Goal: Task Accomplishment & Management: Complete application form

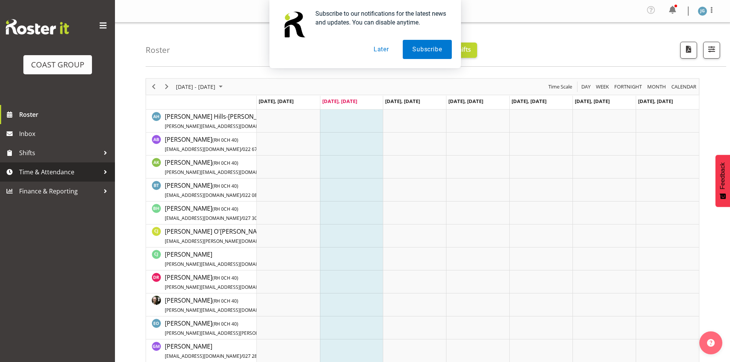
click at [57, 170] on span "Time & Attendance" at bounding box center [59, 171] width 80 height 11
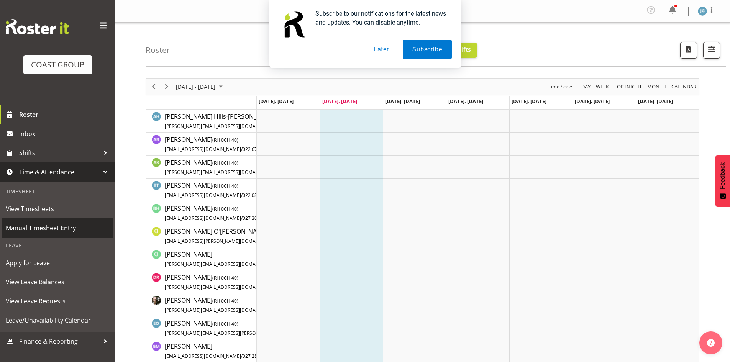
click at [40, 226] on span "Manual Timesheet Entry" at bounding box center [57, 227] width 103 height 11
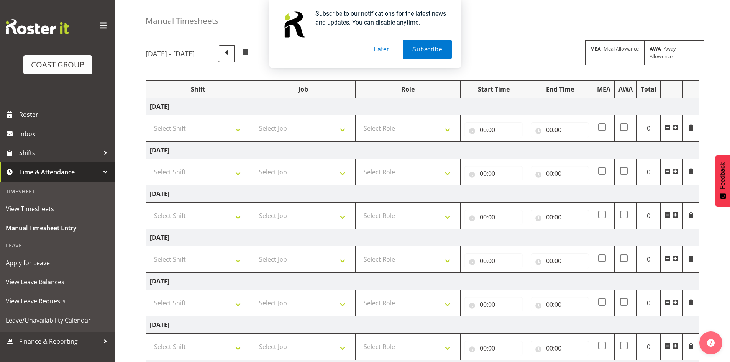
scroll to position [38, 0]
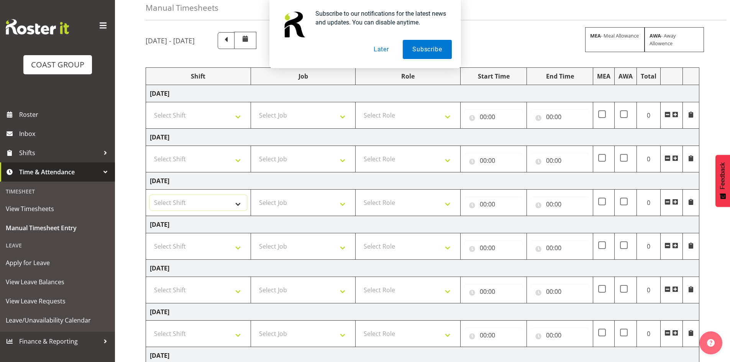
click at [237, 205] on select "Select Shift CHC SIGN ADMIN (LEAVE ALONE, DONT MAKE INACTIVE) DW CHC ARK WORK D…" at bounding box center [198, 202] width 97 height 15
select select "1513"
click at [150, 195] on select "Select Shift CHC SIGN ADMIN (LEAVE ALONE, DONT MAKE INACTIVE) DW CHC ARK WORK D…" at bounding box center [198, 202] width 97 height 15
click at [482, 204] on input "00:00" at bounding box center [493, 203] width 58 height 15
click at [514, 222] on select "00 01 02 03 04 05 06 07 08 09 10 11 12 13 14 15 16 17 18 19 20 21 22 23" at bounding box center [516, 223] width 17 height 15
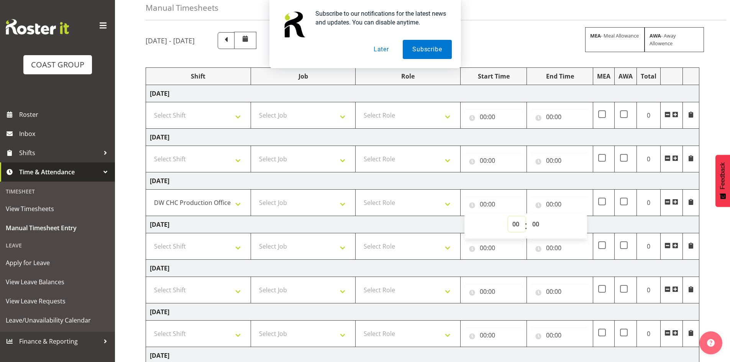
select select "7"
click at [508, 216] on select "00 01 02 03 04 05 06 07 08 09 10 11 12 13 14 15 16 17 18 19 20 21 22 23" at bounding box center [516, 223] width 17 height 15
type input "07:00"
click at [535, 224] on select "00 01 02 03 04 05 06 07 08 09 10 11 12 13 14 15 16 17 18 19 20 21 22 23 24 25 2…" at bounding box center [536, 223] width 17 height 15
select select "30"
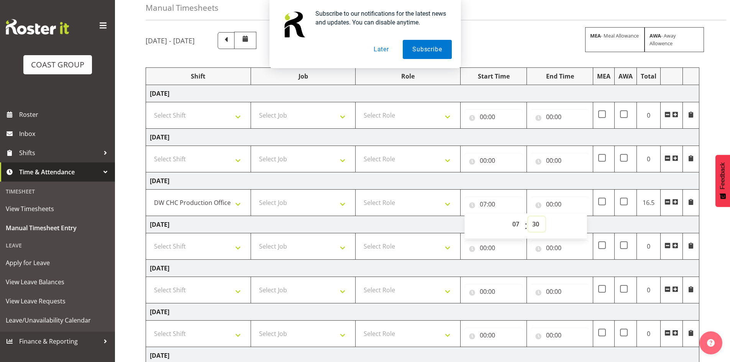
click at [528, 216] on select "00 01 02 03 04 05 06 07 08 09 10 11 12 13 14 15 16 17 18 19 20 21 22 23 24 25 2…" at bounding box center [536, 223] width 17 height 15
type input "07:30"
click at [550, 203] on input "00:00" at bounding box center [559, 203] width 58 height 15
click at [581, 221] on select "00 01 02 03 04 05 06 07 08 09 10 11 12 13 14 15 16 17 18 19 20 21 22 23" at bounding box center [582, 223] width 17 height 15
select select "16"
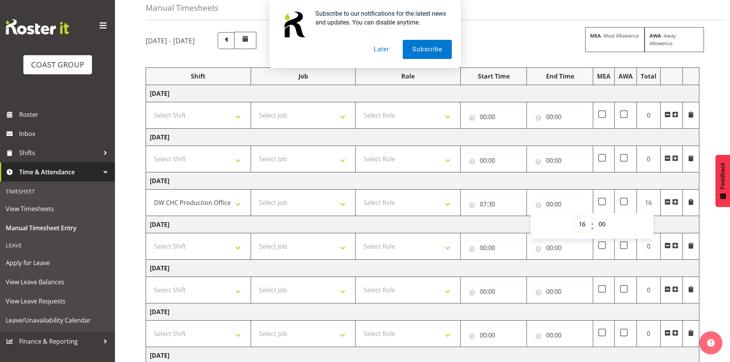
click at [574, 216] on select "00 01 02 03 04 05 06 07 08 09 10 11 12 13 14 15 16 17 18 19 20 21 22 23" at bounding box center [582, 223] width 17 height 15
type input "16:00"
click at [711, 121] on div "August 27th - September 2nd 2025 MEA - Meal Allowance AWA - Away Allowence Shif…" at bounding box center [438, 230] width 584 height 408
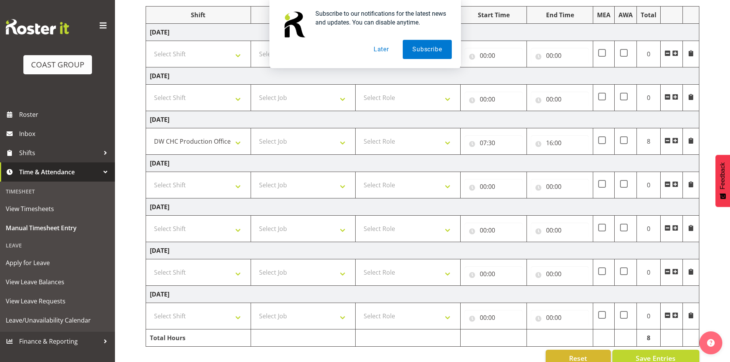
scroll to position [116, 0]
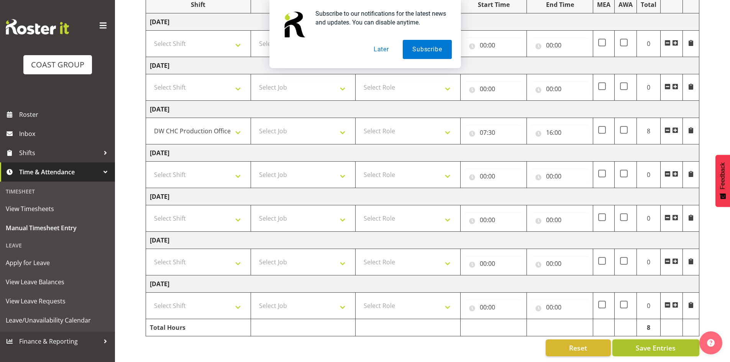
click at [661, 343] on span "Save Entries" at bounding box center [655, 348] width 40 height 10
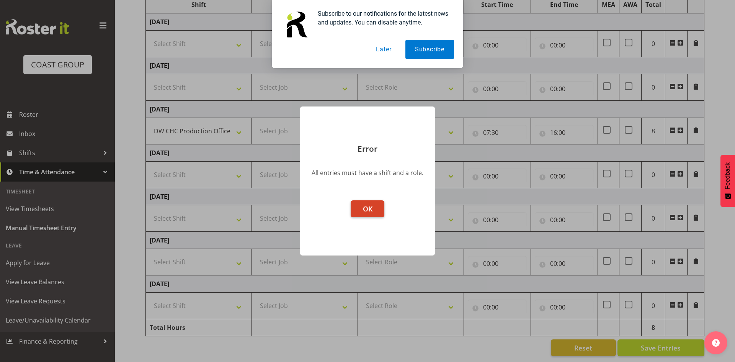
click at [375, 207] on button "OK" at bounding box center [368, 208] width 34 height 17
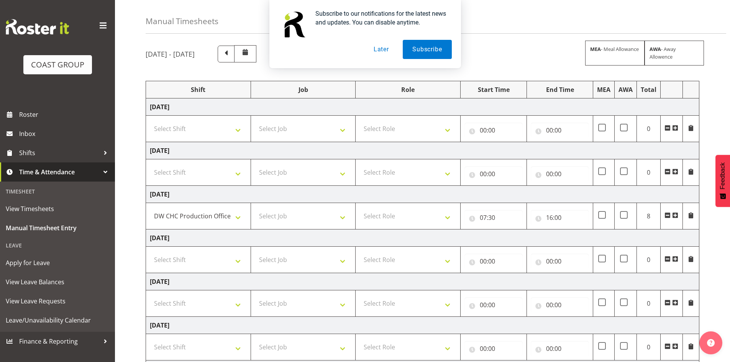
scroll to position [38, 0]
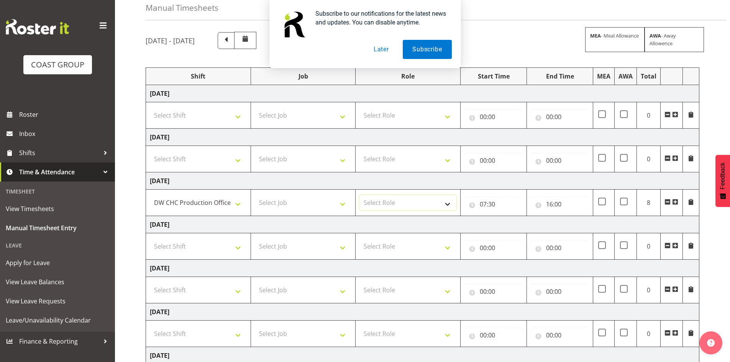
click at [446, 201] on select "Select Role ACCOUNT MANAGER DW" at bounding box center [407, 202] width 97 height 15
select select "216"
click at [359, 195] on select "Select Role ACCOUNT MANAGER DW" at bounding box center [407, 202] width 97 height 15
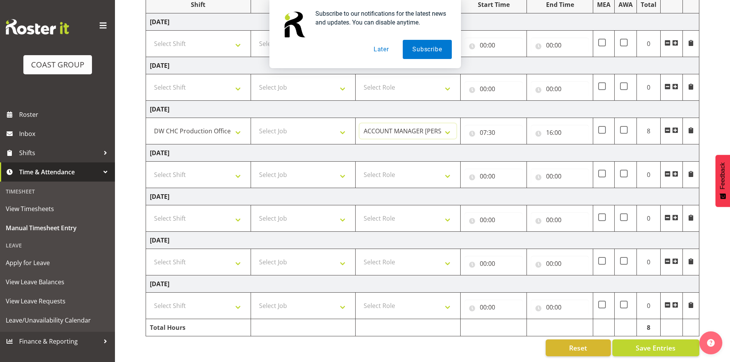
scroll to position [116, 0]
click at [663, 343] on span "Save Entries" at bounding box center [655, 348] width 40 height 10
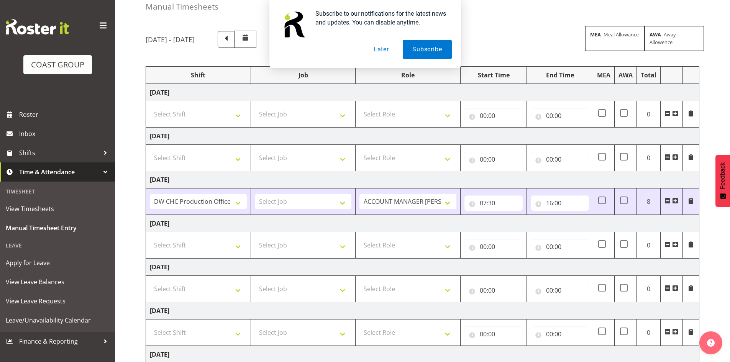
scroll to position [39, 0]
click at [57, 264] on span "Apply for Leave" at bounding box center [57, 262] width 103 height 11
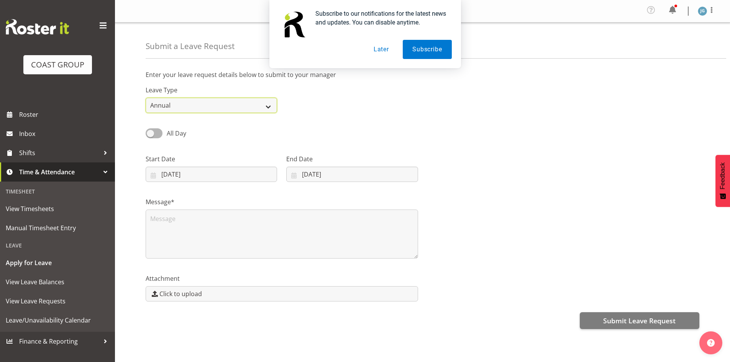
click at [267, 105] on select "Annual Sick Leave Without Pay Bereavement Domestic Violence Parental Jury Servi…" at bounding box center [211, 105] width 131 height 15
select select "Sick"
click at [146, 98] on select "Annual Sick Leave Without Pay Bereavement Domestic Violence Parental Jury Servi…" at bounding box center [211, 105] width 131 height 15
click at [199, 172] on input "02/09/2025" at bounding box center [211, 174] width 131 height 15
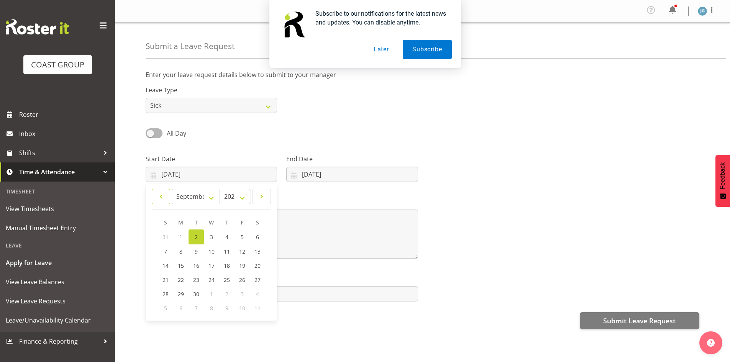
click at [159, 196] on span at bounding box center [161, 196] width 8 height 9
select select "7"
click at [213, 292] on span "27" at bounding box center [211, 293] width 6 height 7
type input "27/08/2025"
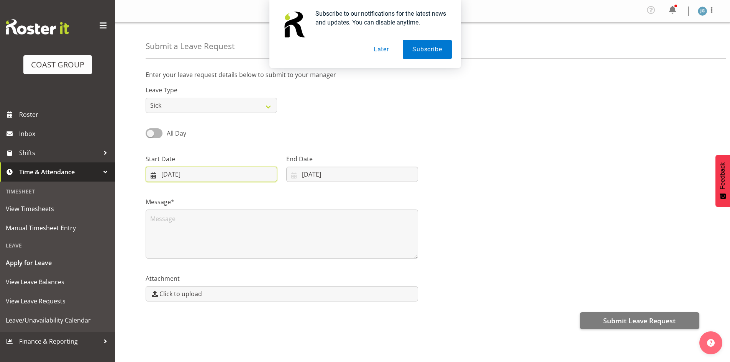
click at [208, 172] on input "27/08/2025" at bounding box center [211, 174] width 131 height 15
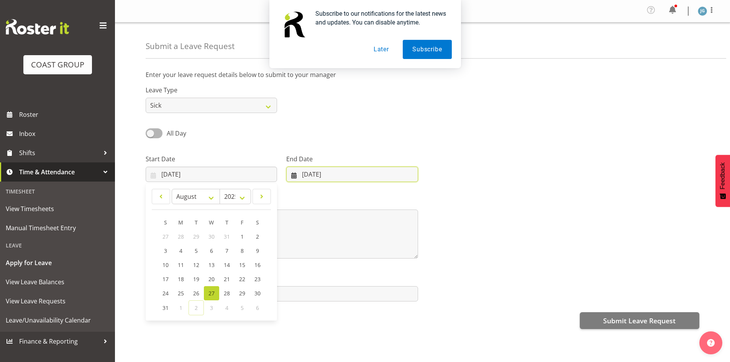
click at [342, 174] on input "02/09/2025" at bounding box center [351, 174] width 131 height 15
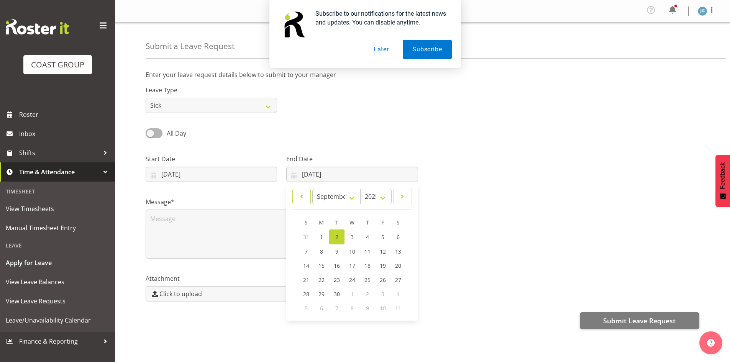
click at [301, 194] on span at bounding box center [301, 196] width 8 height 9
select select "7"
click at [364, 292] on span "28" at bounding box center [363, 293] width 6 height 7
type input "28/08/2025"
click at [154, 133] on span at bounding box center [154, 133] width 17 height 10
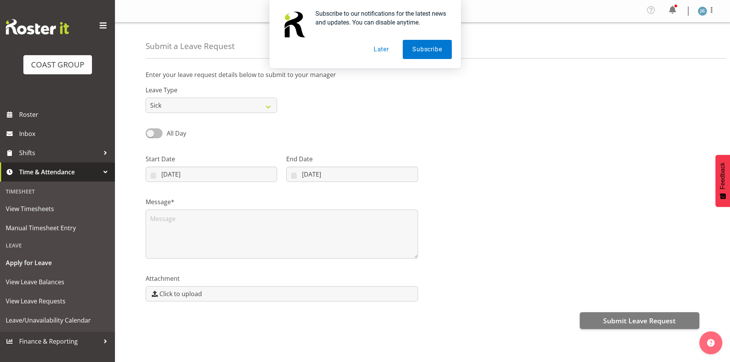
click at [151, 133] on input "All Day" at bounding box center [148, 133] width 5 height 5
checkbox input "true"
type input "02/09/2025"
click at [155, 133] on span at bounding box center [154, 133] width 17 height 10
click at [151, 133] on input "Part Day" at bounding box center [148, 133] width 5 height 5
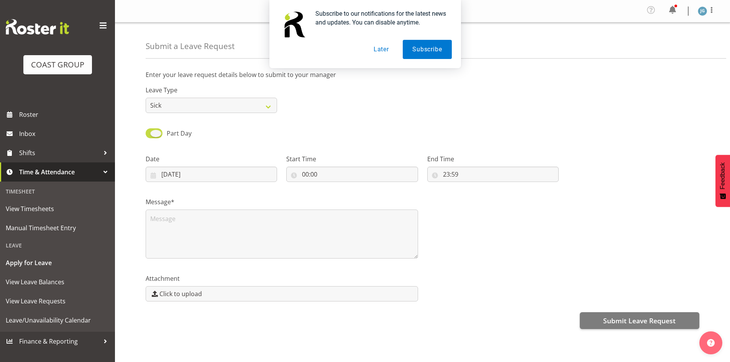
checkbox input "false"
type input "27/08/2025"
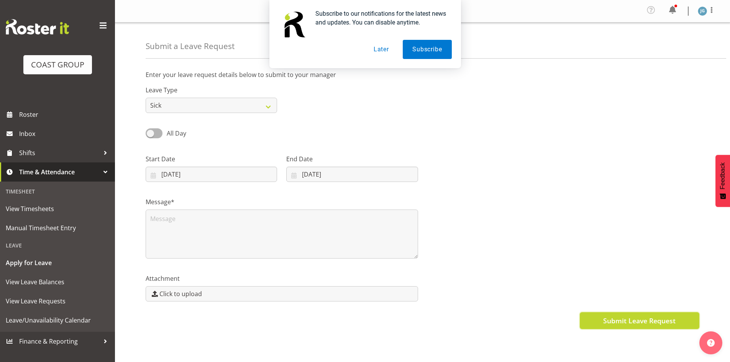
click at [642, 317] on span "Submit Leave Request" at bounding box center [639, 321] width 72 height 10
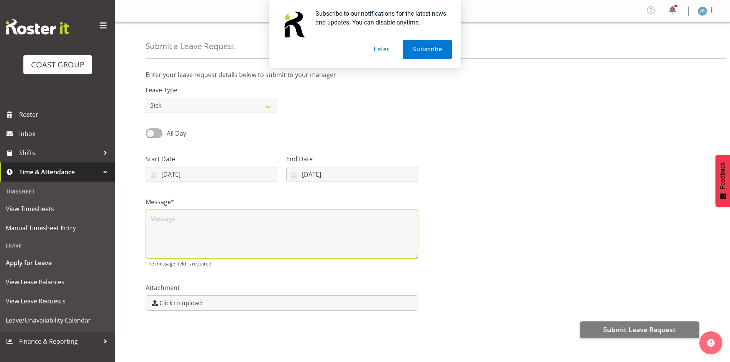
click at [164, 215] on textarea at bounding box center [282, 234] width 272 height 49
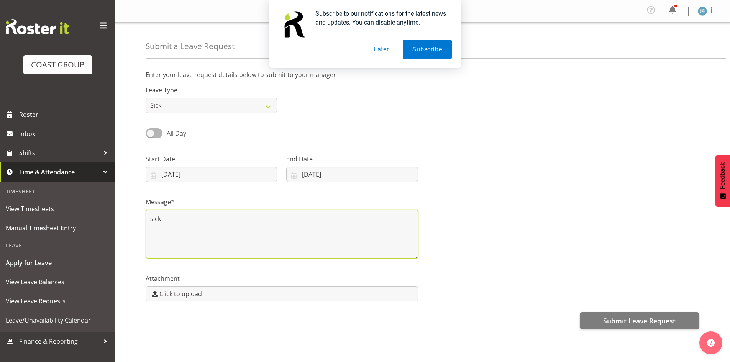
type textarea "sick"
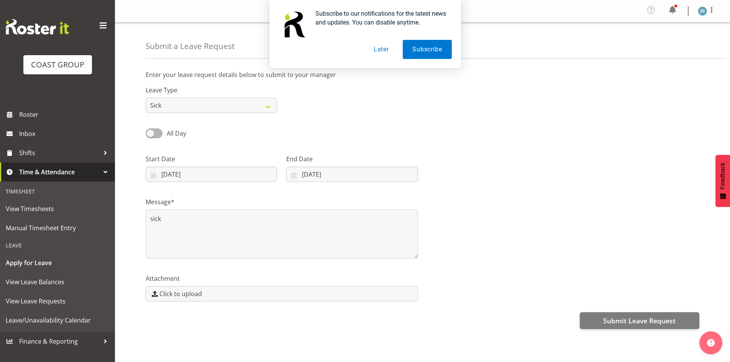
click at [545, 239] on div "Message* sick" at bounding box center [422, 225] width 563 height 77
click at [627, 321] on span "Submit Leave Request" at bounding box center [639, 321] width 72 height 10
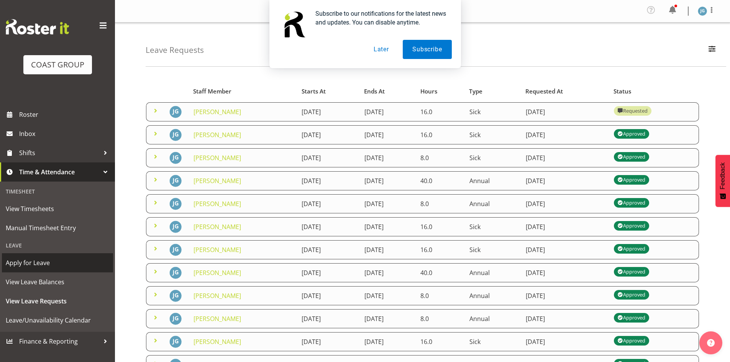
click at [43, 259] on span "Apply for Leave" at bounding box center [57, 262] width 103 height 11
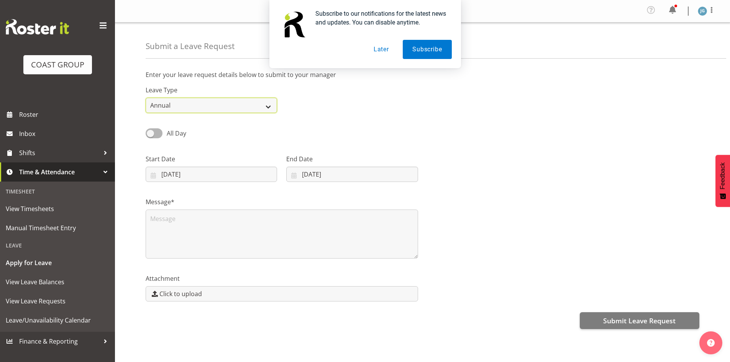
click at [268, 103] on select "Annual Sick Leave Without Pay Bereavement Domestic Violence Parental Jury Servi…" at bounding box center [211, 105] width 131 height 15
select select "Sick"
click at [146, 98] on select "Annual Sick Leave Without Pay Bereavement Domestic Violence Parental Jury Servi…" at bounding box center [211, 105] width 131 height 15
click at [178, 173] on input "[DATE]" at bounding box center [211, 174] width 131 height 15
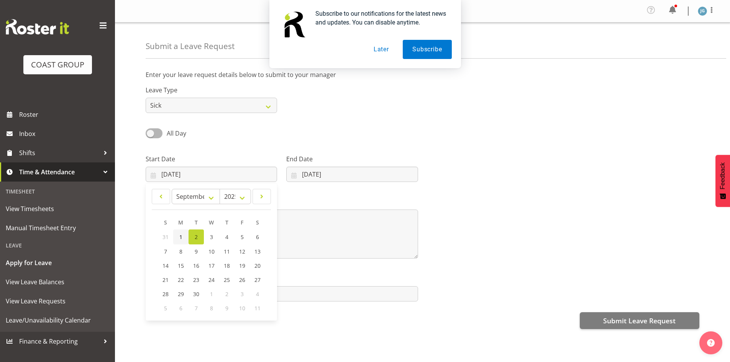
click at [180, 234] on span "1" at bounding box center [180, 236] width 3 height 7
type input "[DATE]"
click at [293, 192] on div "Message*" at bounding box center [282, 225] width 282 height 77
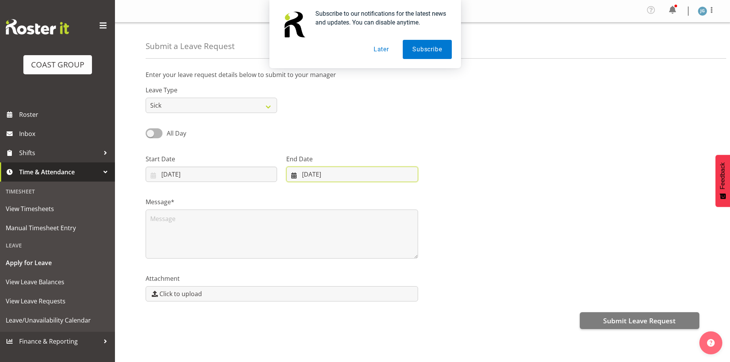
click at [345, 172] on input "02/09/2025" at bounding box center [351, 174] width 131 height 15
click at [511, 207] on div "Message*" at bounding box center [422, 225] width 563 height 77
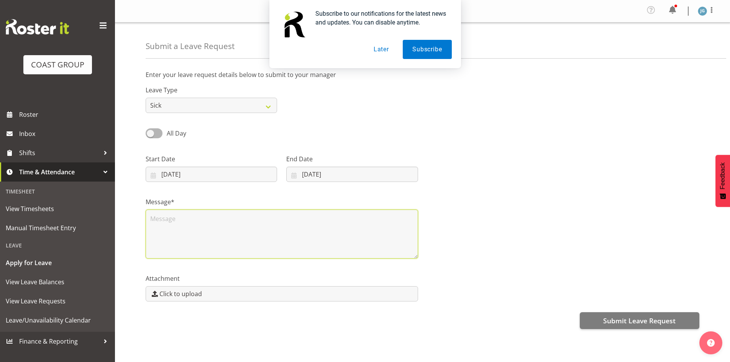
click at [178, 226] on textarea at bounding box center [282, 234] width 272 height 49
type textarea "sick"
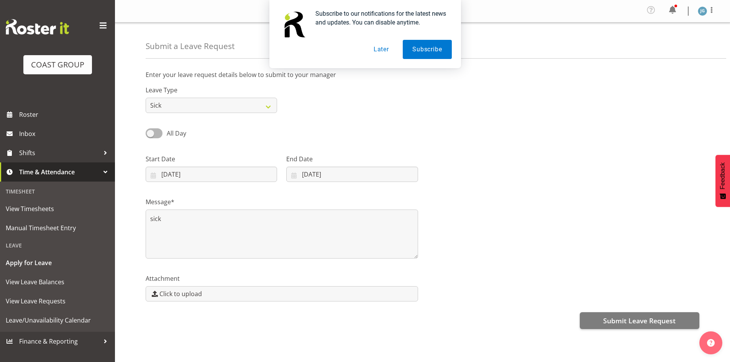
click at [539, 188] on div "Message* sick" at bounding box center [422, 225] width 563 height 77
click at [623, 320] on span "Submit Leave Request" at bounding box center [639, 321] width 72 height 10
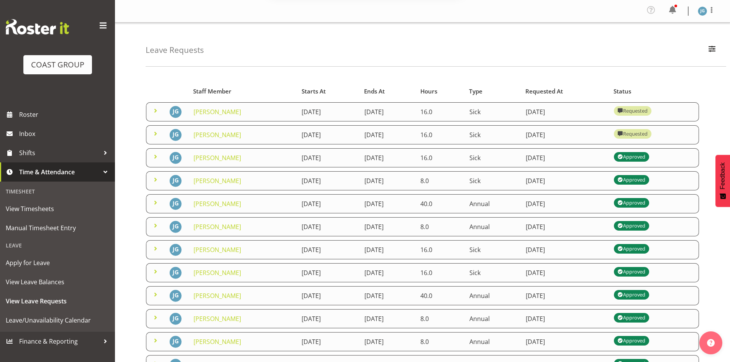
click at [378, 47] on button "Later" at bounding box center [381, 49] width 34 height 19
click at [702, 9] on img at bounding box center [701, 11] width 9 height 9
click at [665, 41] on link "Log Out" at bounding box center [679, 42] width 74 height 14
